Goal: Task Accomplishment & Management: Use online tool/utility

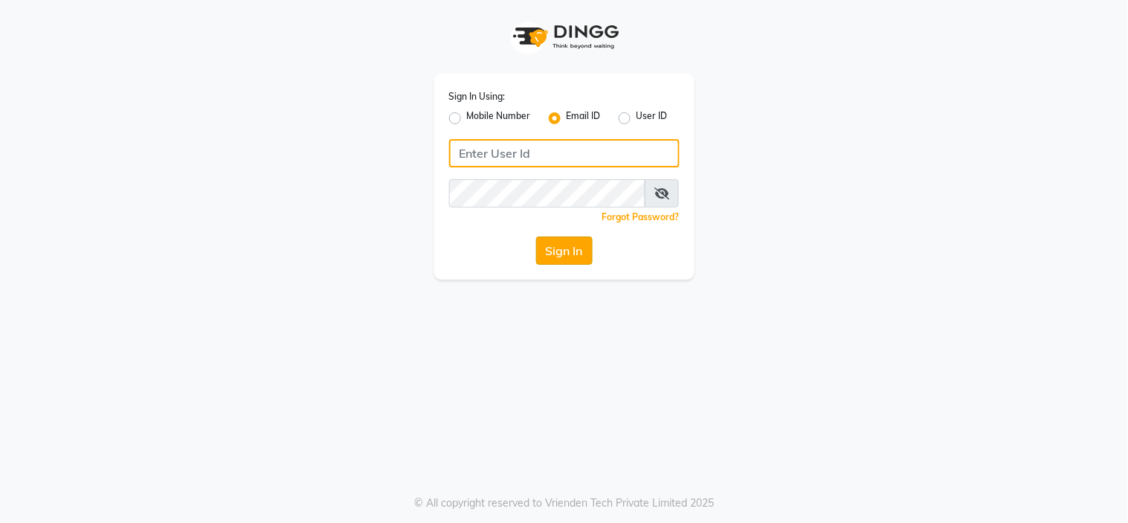
type input "[EMAIL_ADDRESS][DOMAIN_NAME]"
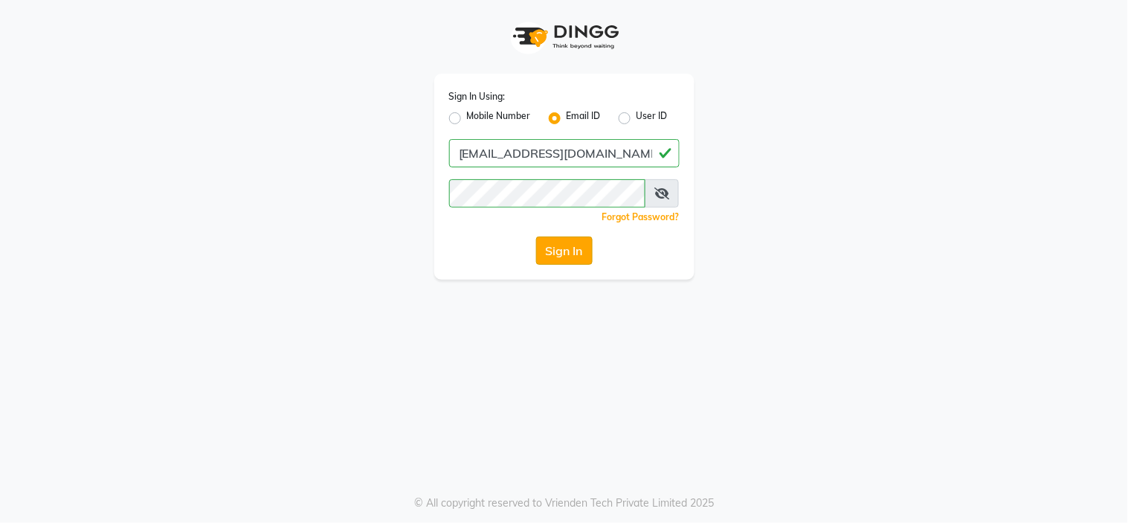
click at [567, 255] on button "Sign In" at bounding box center [564, 250] width 57 height 28
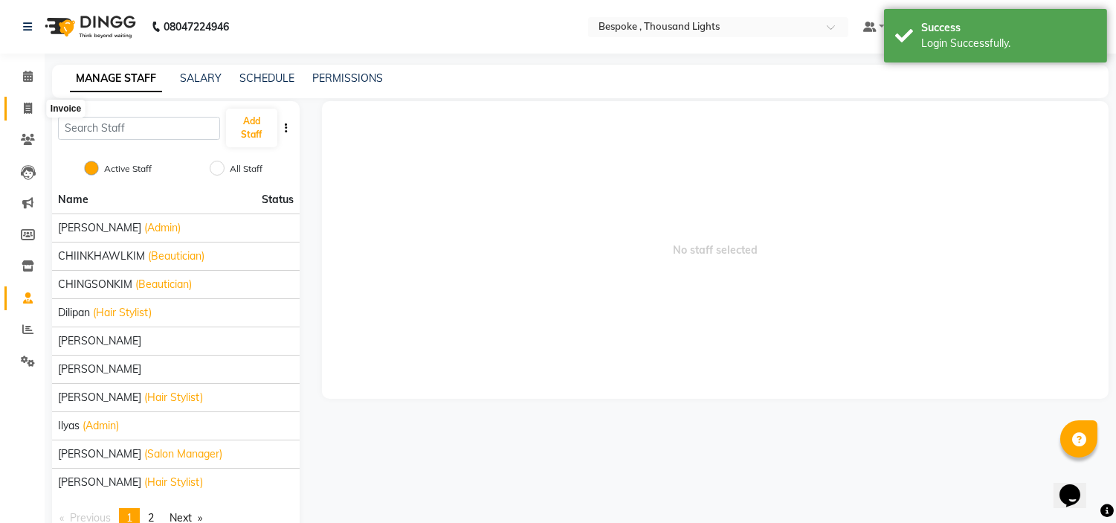
click at [24, 107] on icon at bounding box center [28, 108] width 8 height 11
select select "8177"
select select "service"
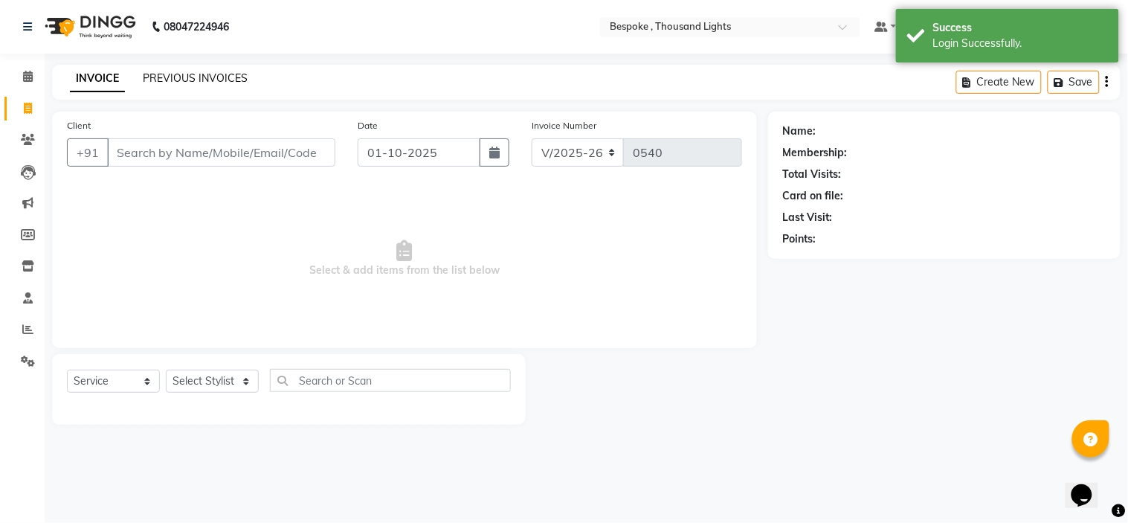
click at [199, 80] on link "PREVIOUS INVOICES" at bounding box center [195, 77] width 105 height 13
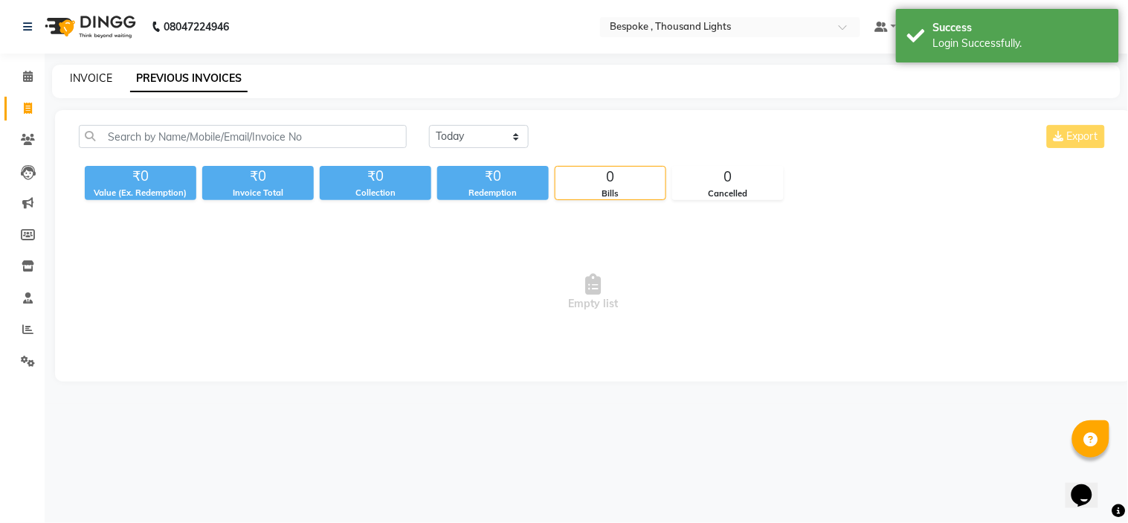
click at [97, 80] on link "INVOICE" at bounding box center [91, 77] width 42 height 13
select select "8177"
select select "service"
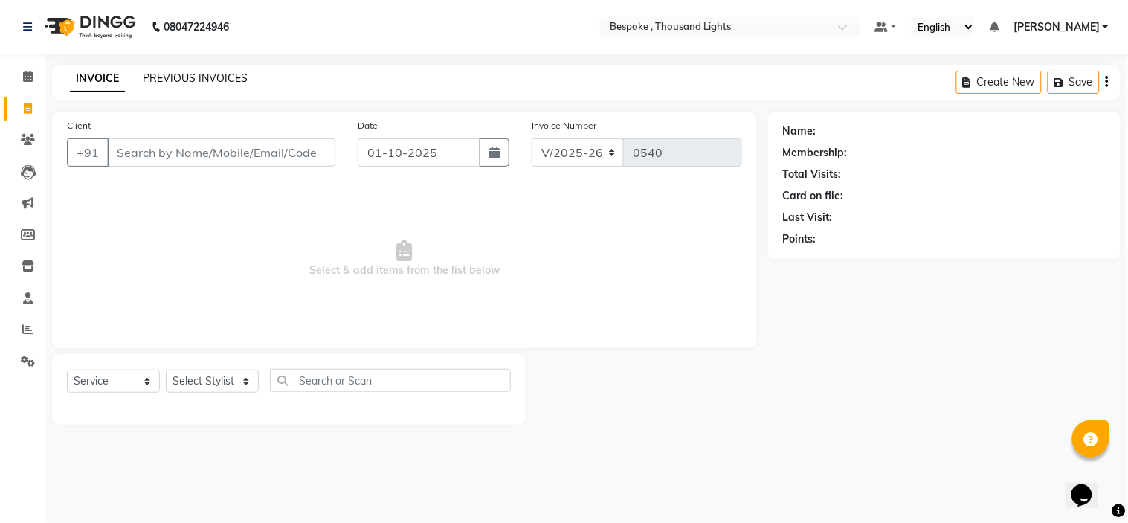
click at [168, 80] on link "PREVIOUS INVOICES" at bounding box center [195, 77] width 105 height 13
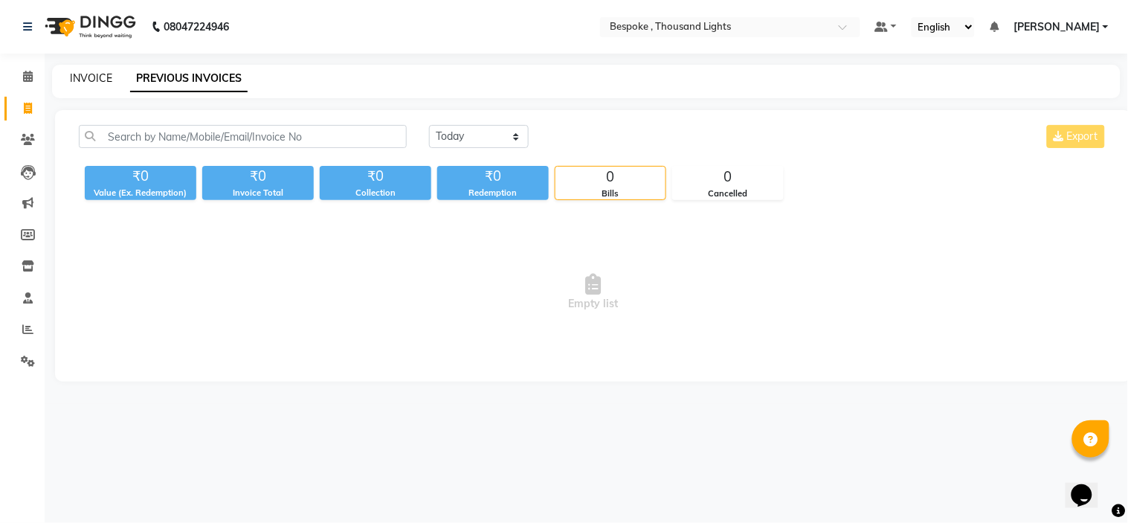
click at [97, 71] on link "INVOICE" at bounding box center [91, 77] width 42 height 13
select select "8177"
select select "service"
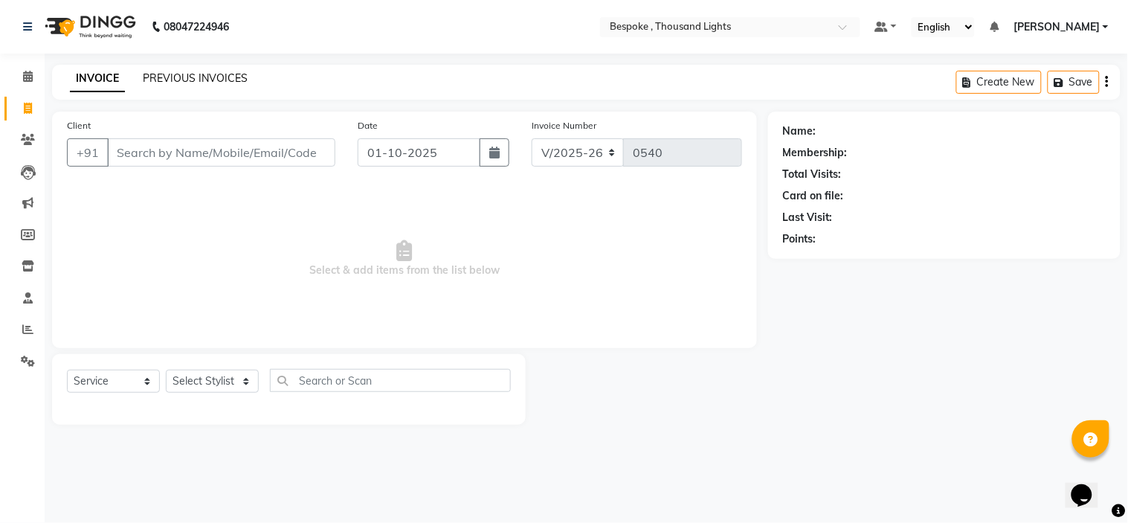
click at [149, 78] on link "PREVIOUS INVOICES" at bounding box center [195, 77] width 105 height 13
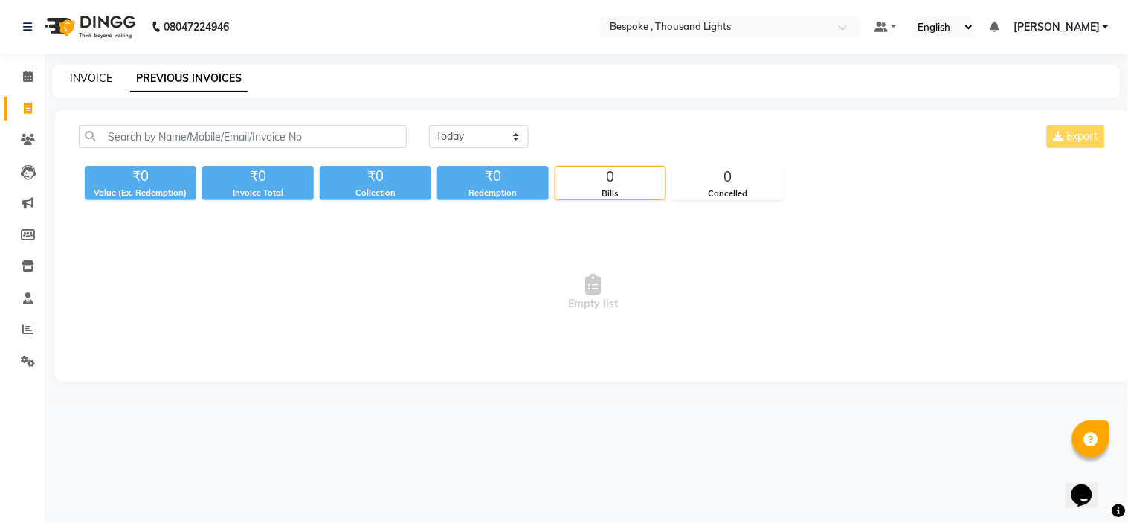
click at [103, 80] on link "INVOICE" at bounding box center [91, 77] width 42 height 13
select select "8177"
select select "service"
